Goal: Find specific fact: Find specific fact

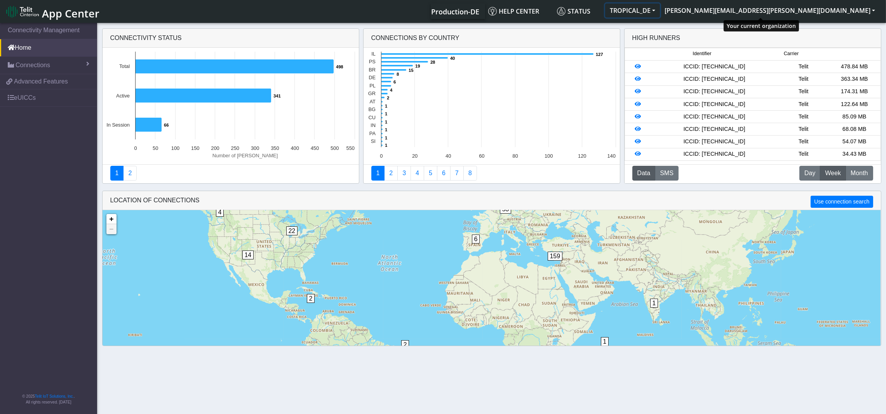
click at [660, 11] on button "TROPICAL_DE" at bounding box center [632, 10] width 55 height 14
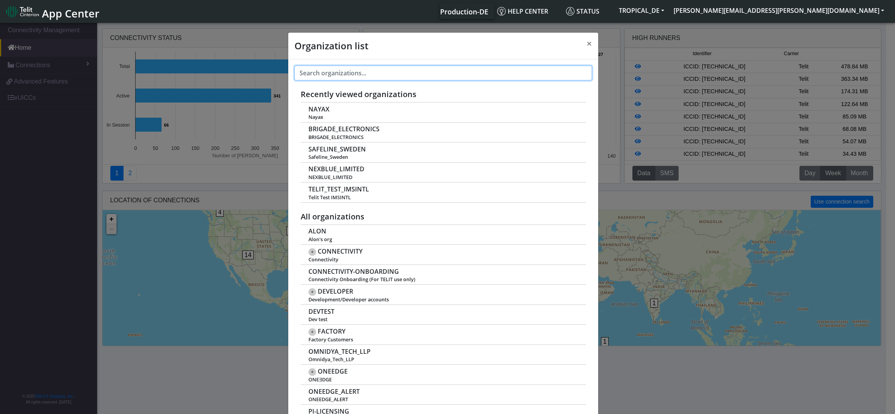
click at [358, 71] on input "text" at bounding box center [442, 73] width 297 height 15
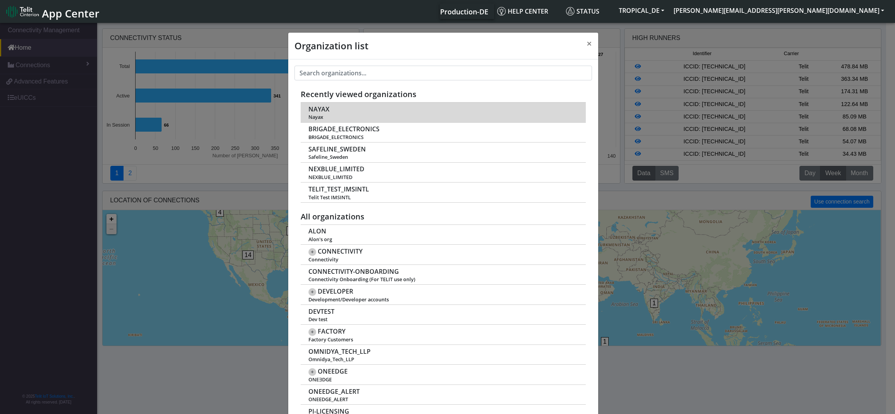
click at [309, 110] on span "NAYAX" at bounding box center [318, 109] width 21 height 7
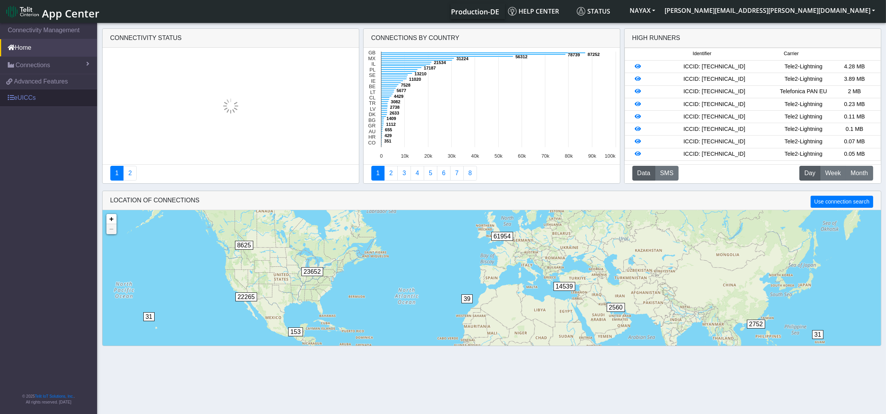
click at [22, 99] on link "eUICCs" at bounding box center [48, 97] width 97 height 17
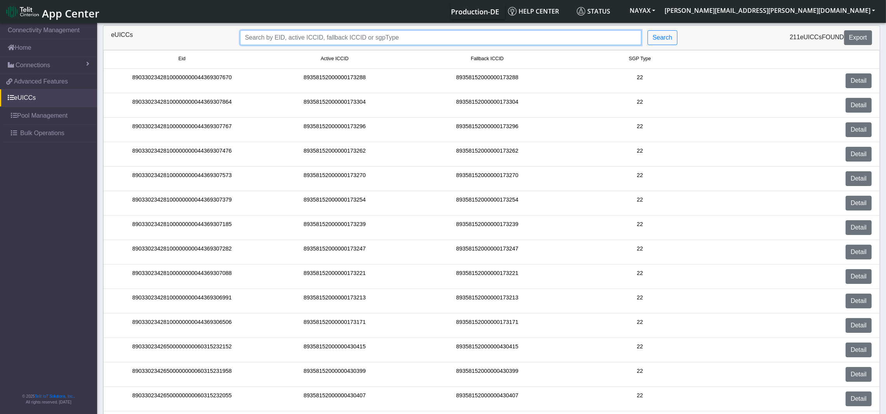
click at [295, 35] on input "Search..." at bounding box center [441, 37] width 402 height 15
paste input "89358152000000427577"
type input "89358152000000427577"
click at [660, 35] on button "Search" at bounding box center [662, 37] width 30 height 15
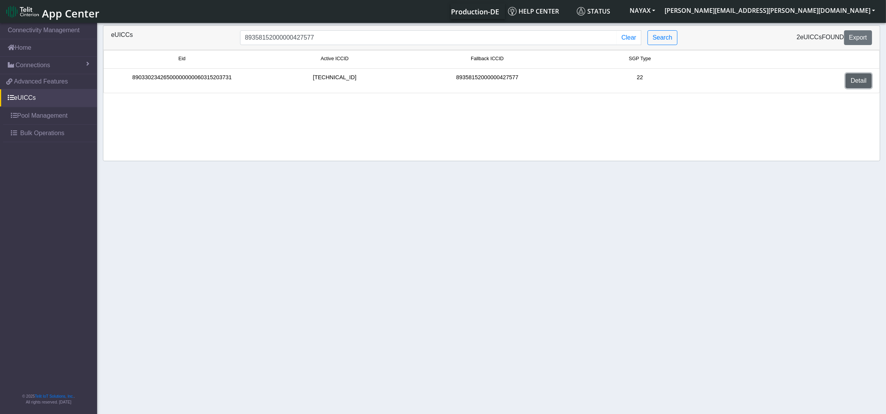
click at [861, 78] on link "Detail" at bounding box center [858, 80] width 26 height 15
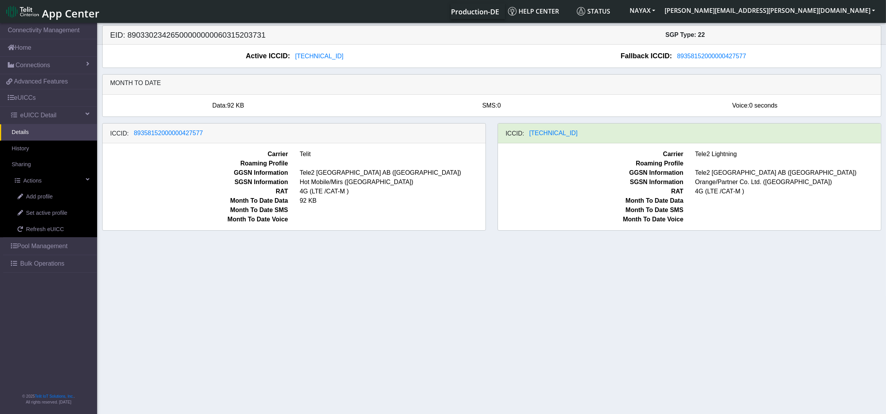
drag, startPoint x: 603, startPoint y: 136, endPoint x: 589, endPoint y: 151, distance: 20.9
click at [528, 137] on div "ICCID: 89462008025000000104" at bounding box center [689, 133] width 383 height 20
drag, startPoint x: 605, startPoint y: 135, endPoint x: 549, endPoint y: 136, distance: 55.6
click at [549, 136] on div "ICCID: 89462008025000000104" at bounding box center [689, 133] width 383 height 20
drag, startPoint x: 600, startPoint y: 133, endPoint x: 553, endPoint y: 136, distance: 47.1
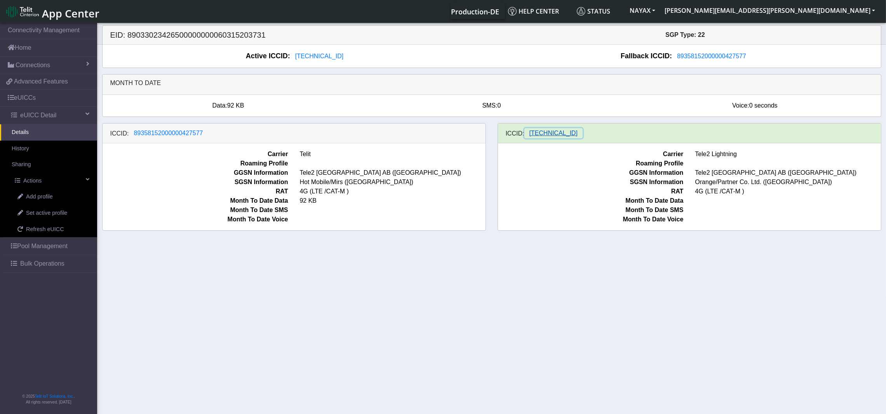
click at [553, 134] on button "89462008025000000104" at bounding box center [553, 133] width 58 height 10
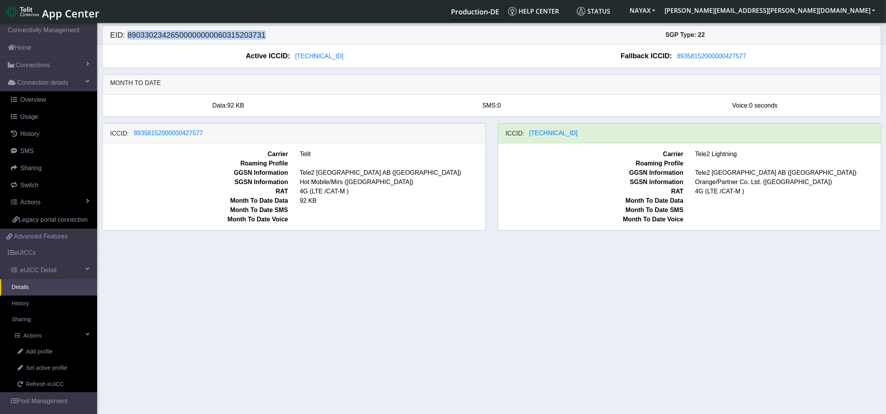
drag, startPoint x: 272, startPoint y: 36, endPoint x: 126, endPoint y: 38, distance: 146.0
click at [126, 38] on h5 "EID: 89033023426500000000060315203731" at bounding box center [297, 34] width 387 height 9
copy h5 "89033023426500000000060315203731"
drag, startPoint x: 607, startPoint y: 136, endPoint x: 527, endPoint y: 137, distance: 79.6
click at [527, 137] on div "ICCID: 89462008025000000104" at bounding box center [689, 133] width 383 height 20
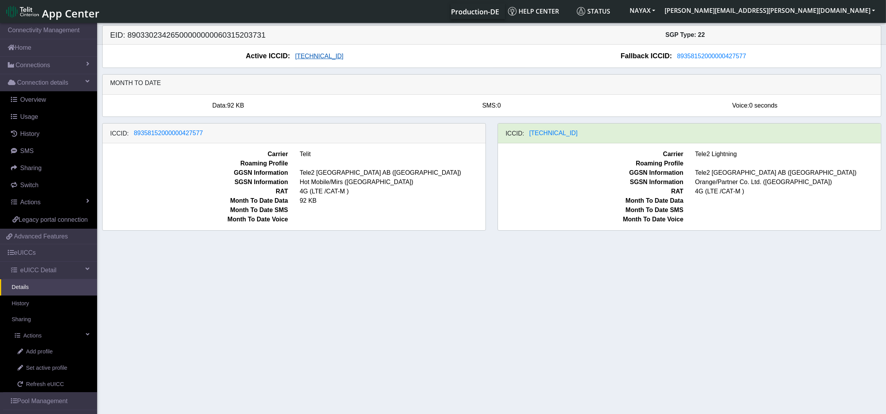
drag, startPoint x: 387, startPoint y: 58, endPoint x: 315, endPoint y: 58, distance: 72.2
click at [315, 58] on div "Active ICCID: 89462008025000000104" at bounding box center [297, 56] width 389 height 10
click at [318, 55] on span "89462008025000000104" at bounding box center [319, 56] width 48 height 7
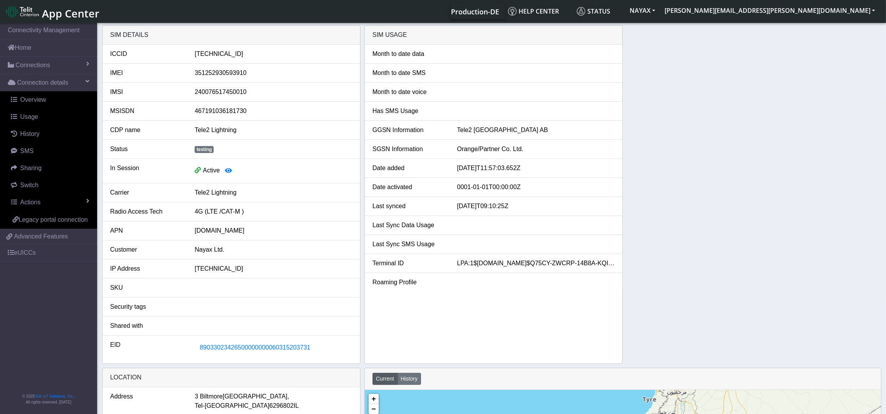
drag, startPoint x: 270, startPoint y: 52, endPoint x: 183, endPoint y: 52, distance: 86.6
click at [183, 52] on div "ICCID 89462008025000000104" at bounding box center [231, 53] width 254 height 9
copy div "89462008025000000104"
